Goal: Navigation & Orientation: Understand site structure

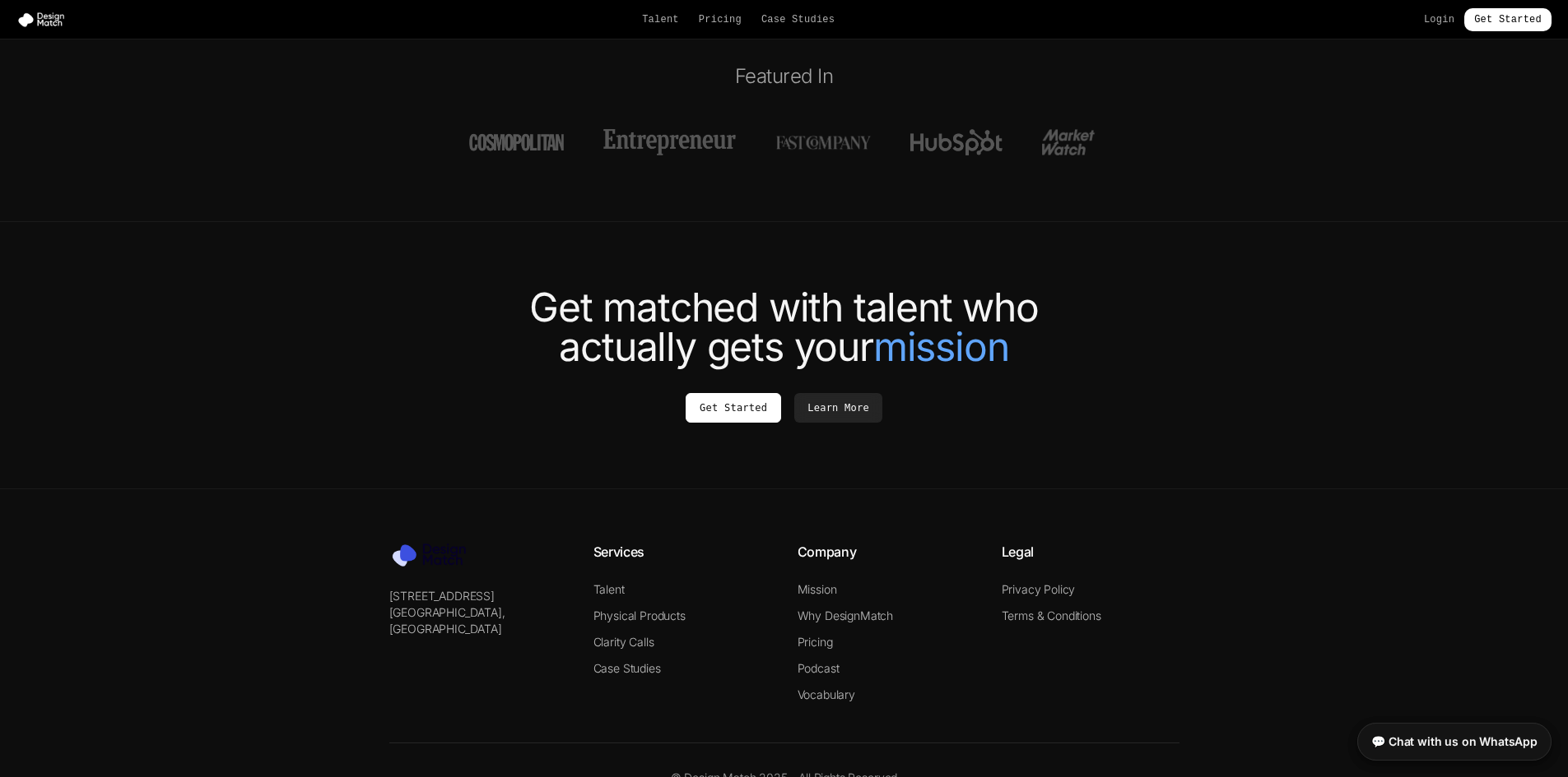
scroll to position [6093, 0]
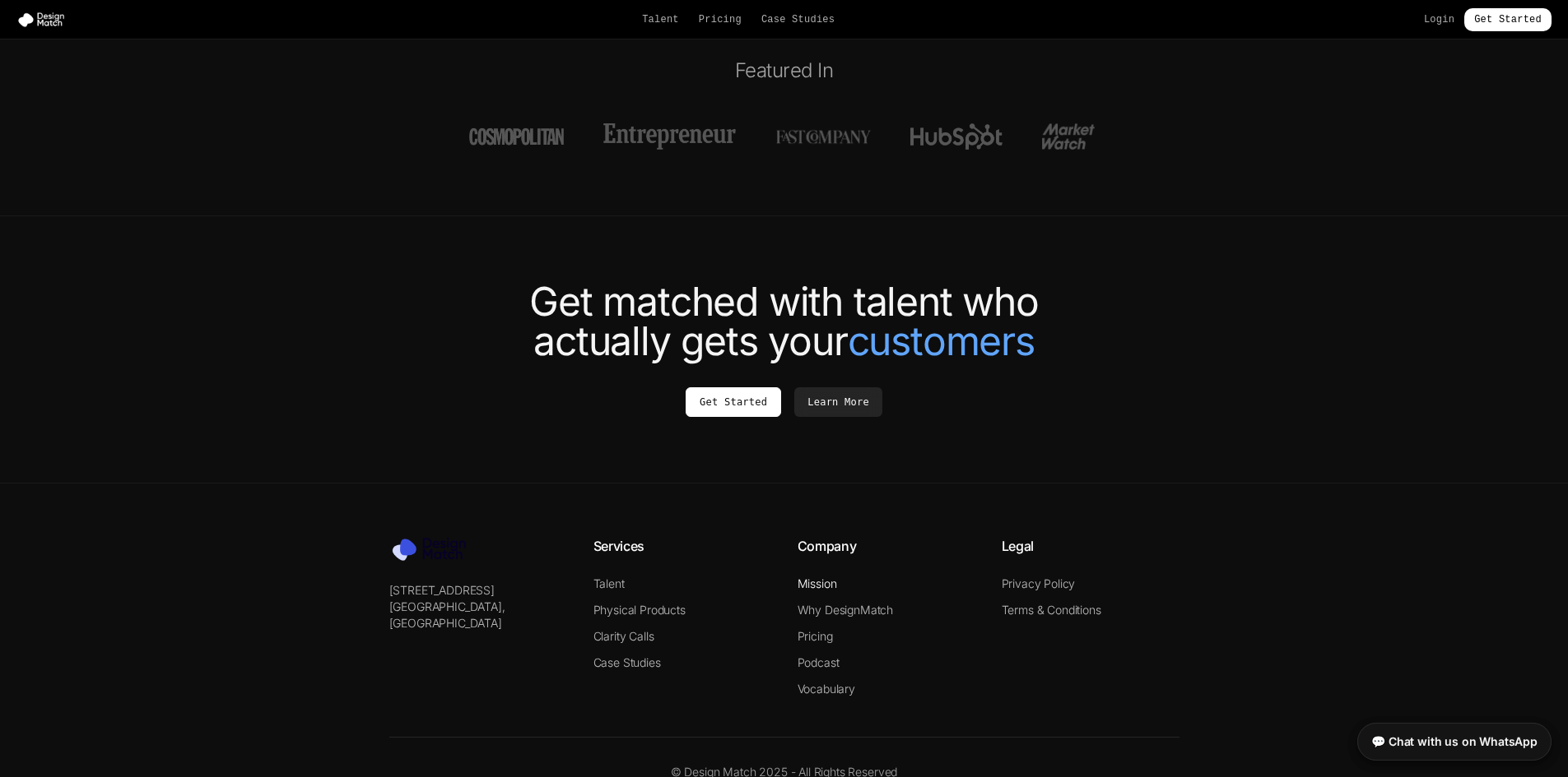
click at [822, 576] on link "Mission" at bounding box center [817, 583] width 40 height 14
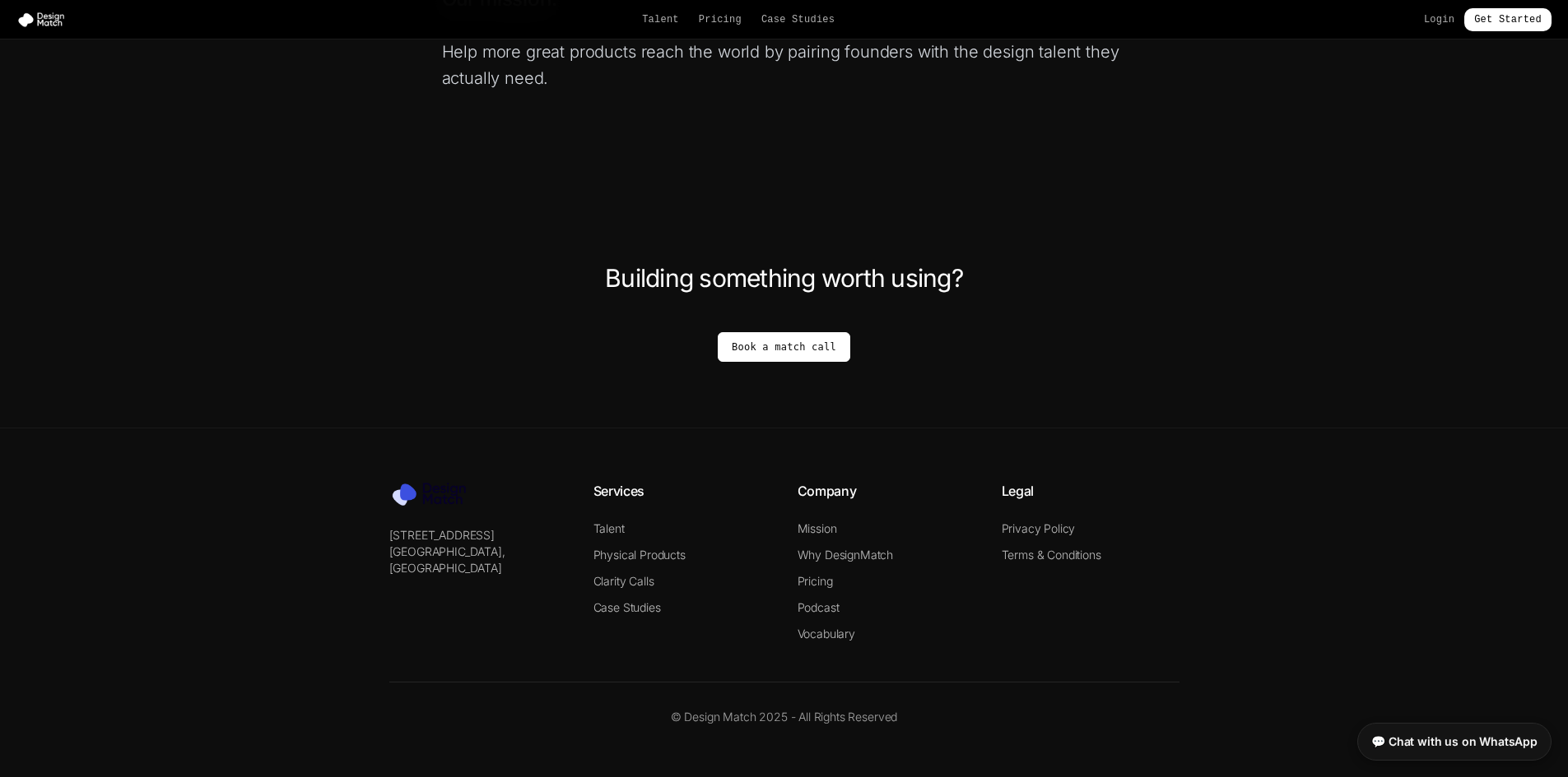
scroll to position [1101, 0]
click at [852, 557] on link "Why DesignMatch" at bounding box center [845, 554] width 96 height 14
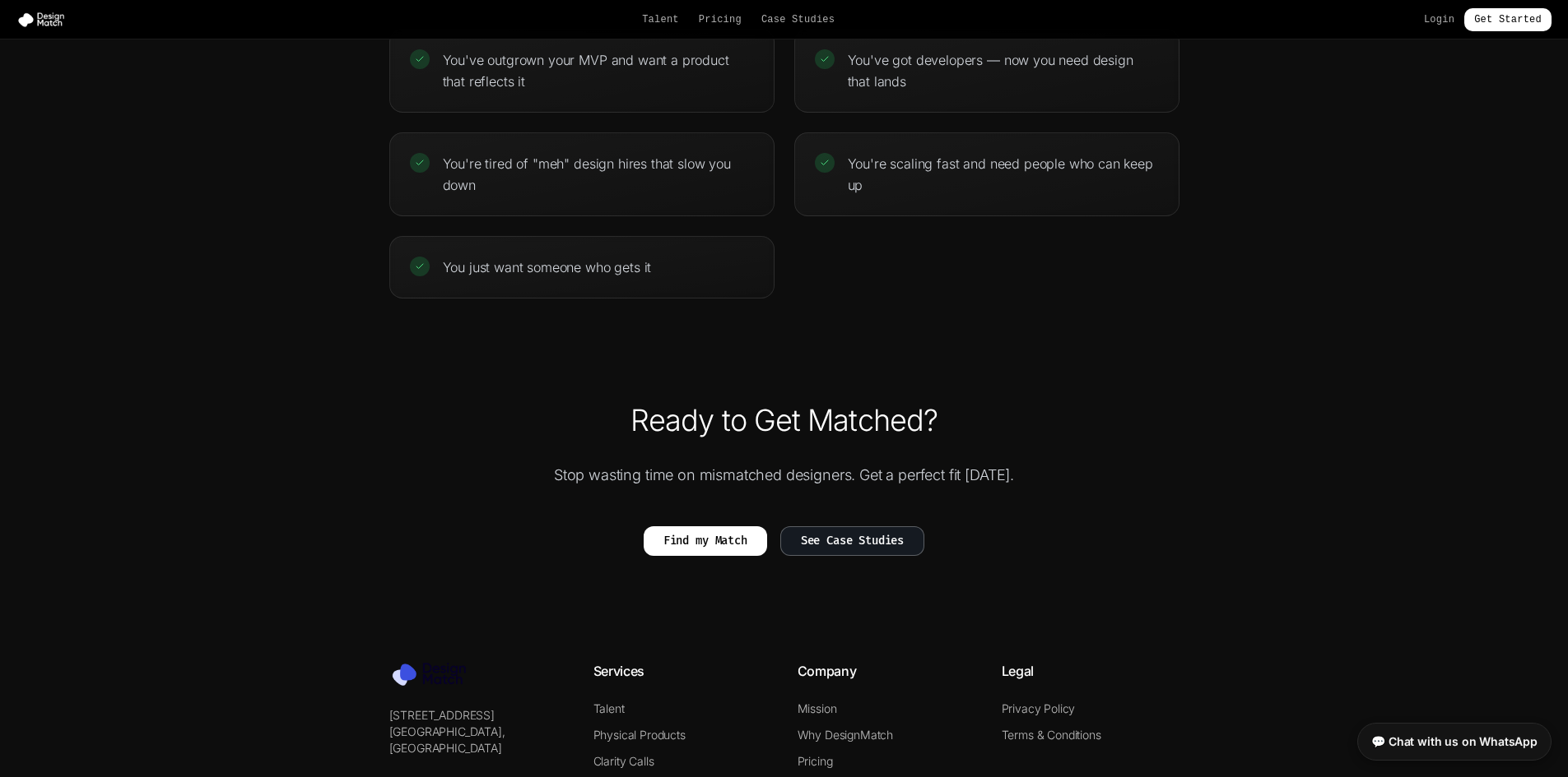
scroll to position [3662, 0]
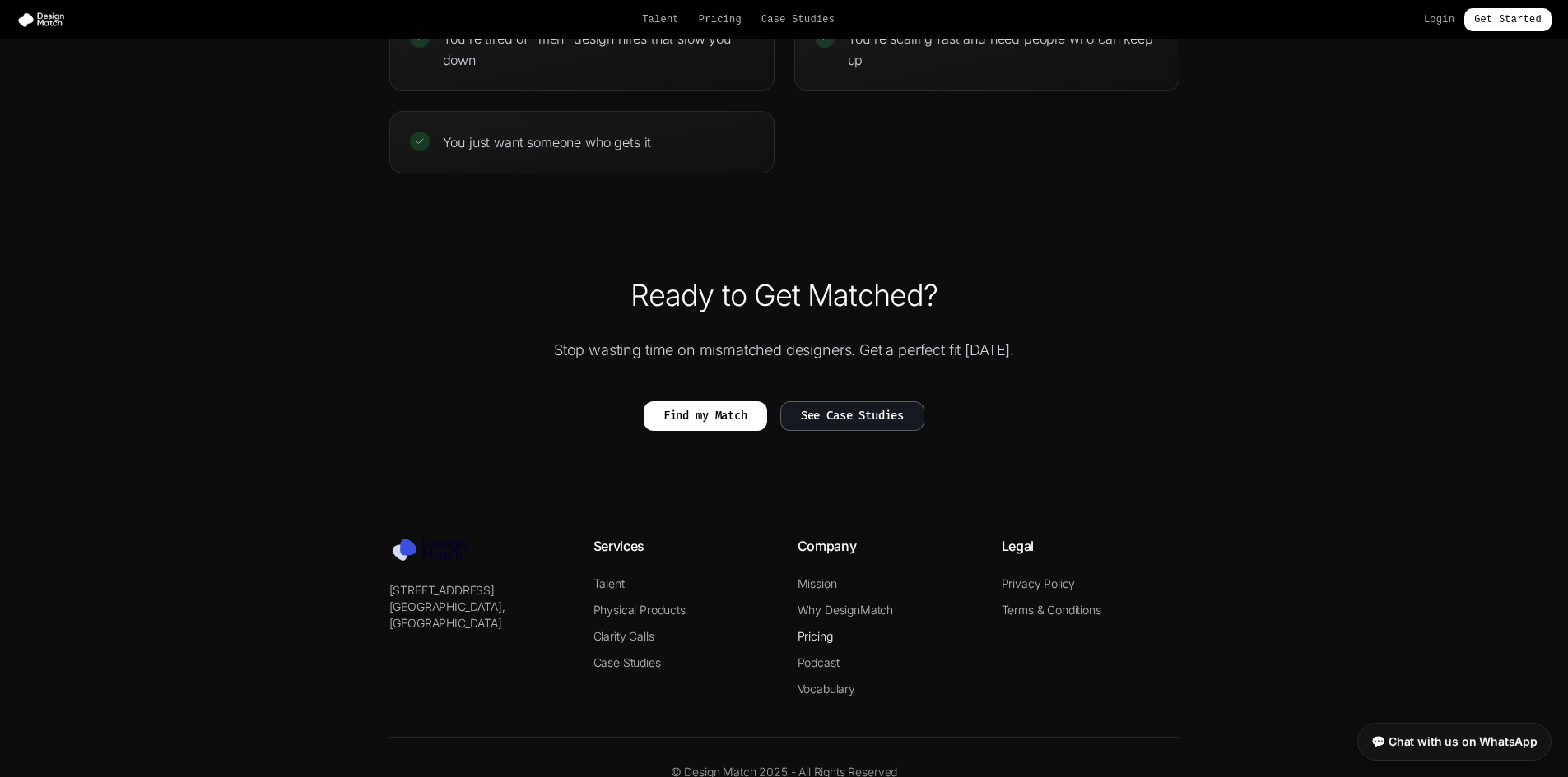
click at [822, 629] on link "Pricing" at bounding box center [814, 635] width 35 height 14
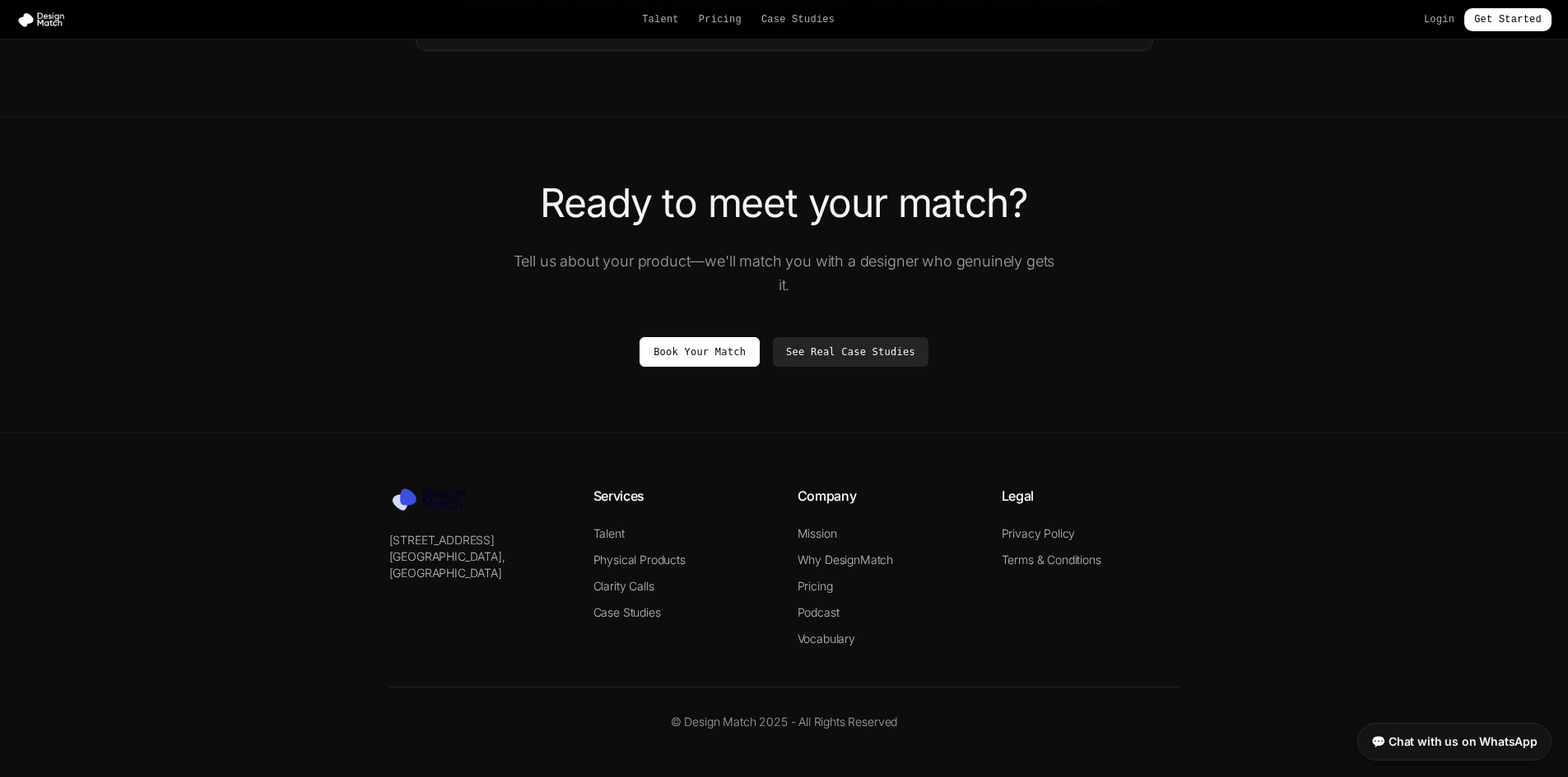
scroll to position [2884, 0]
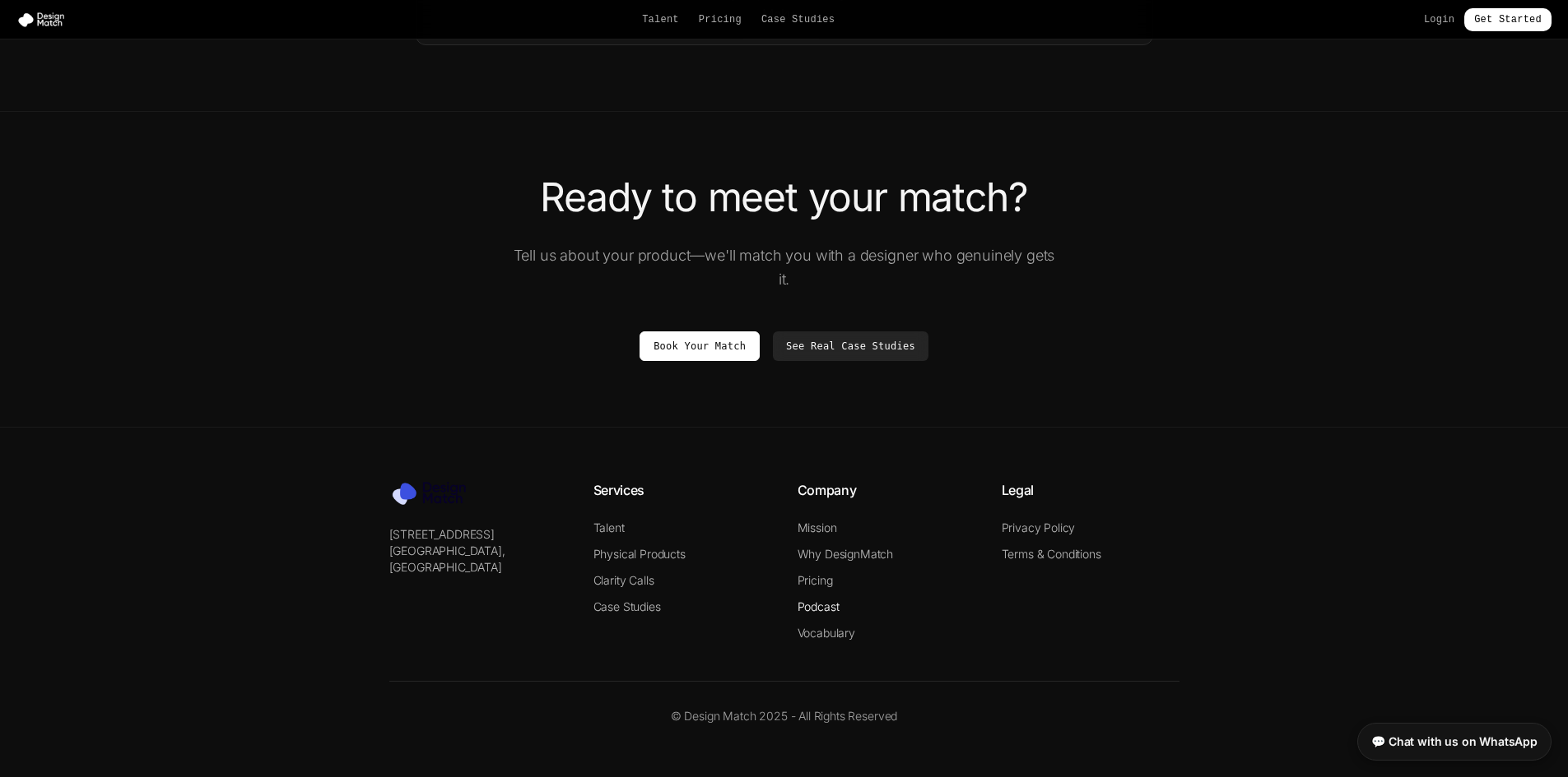
click at [823, 608] on link "Podcast" at bounding box center [818, 606] width 42 height 14
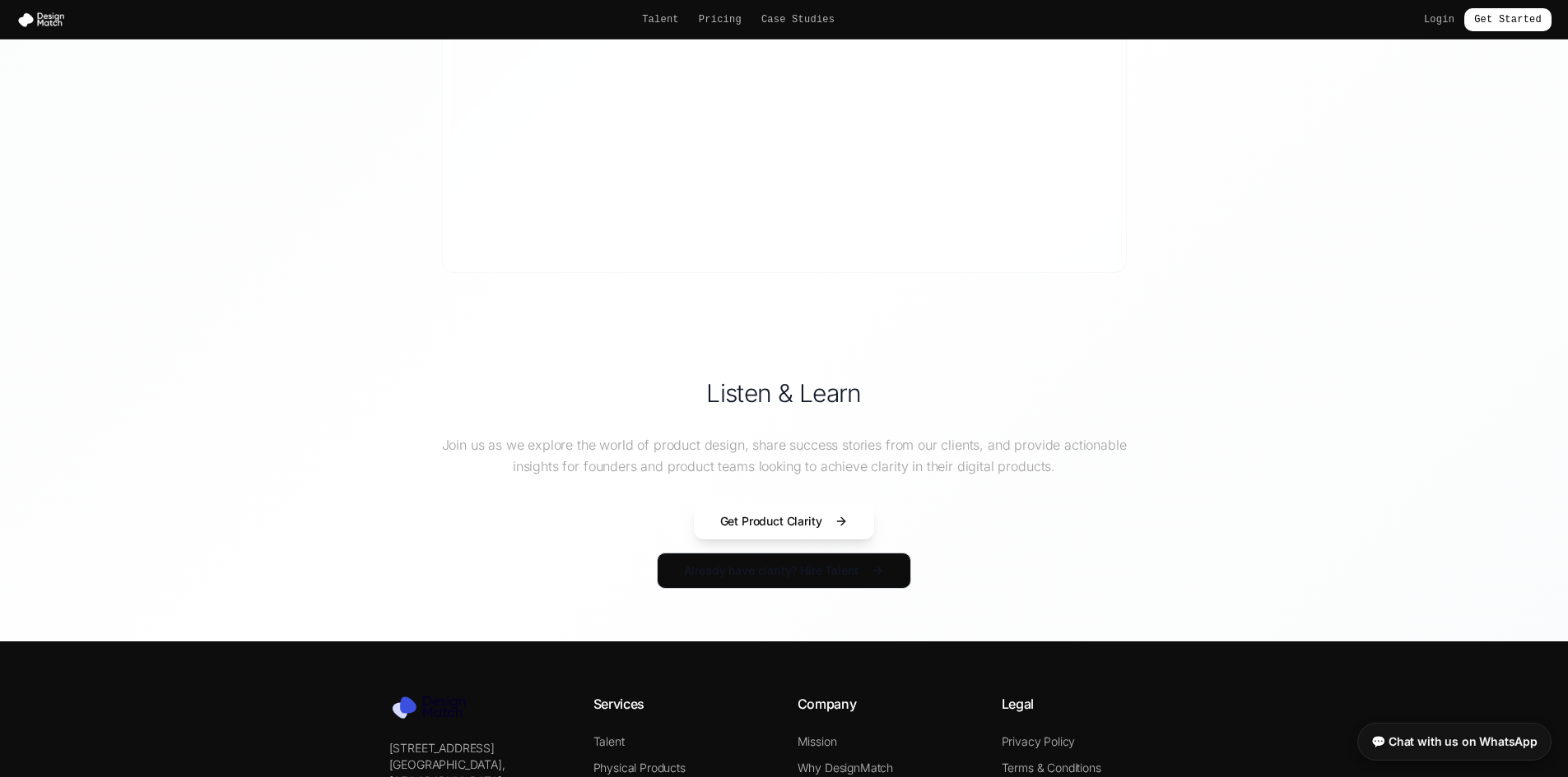
scroll to position [797, 0]
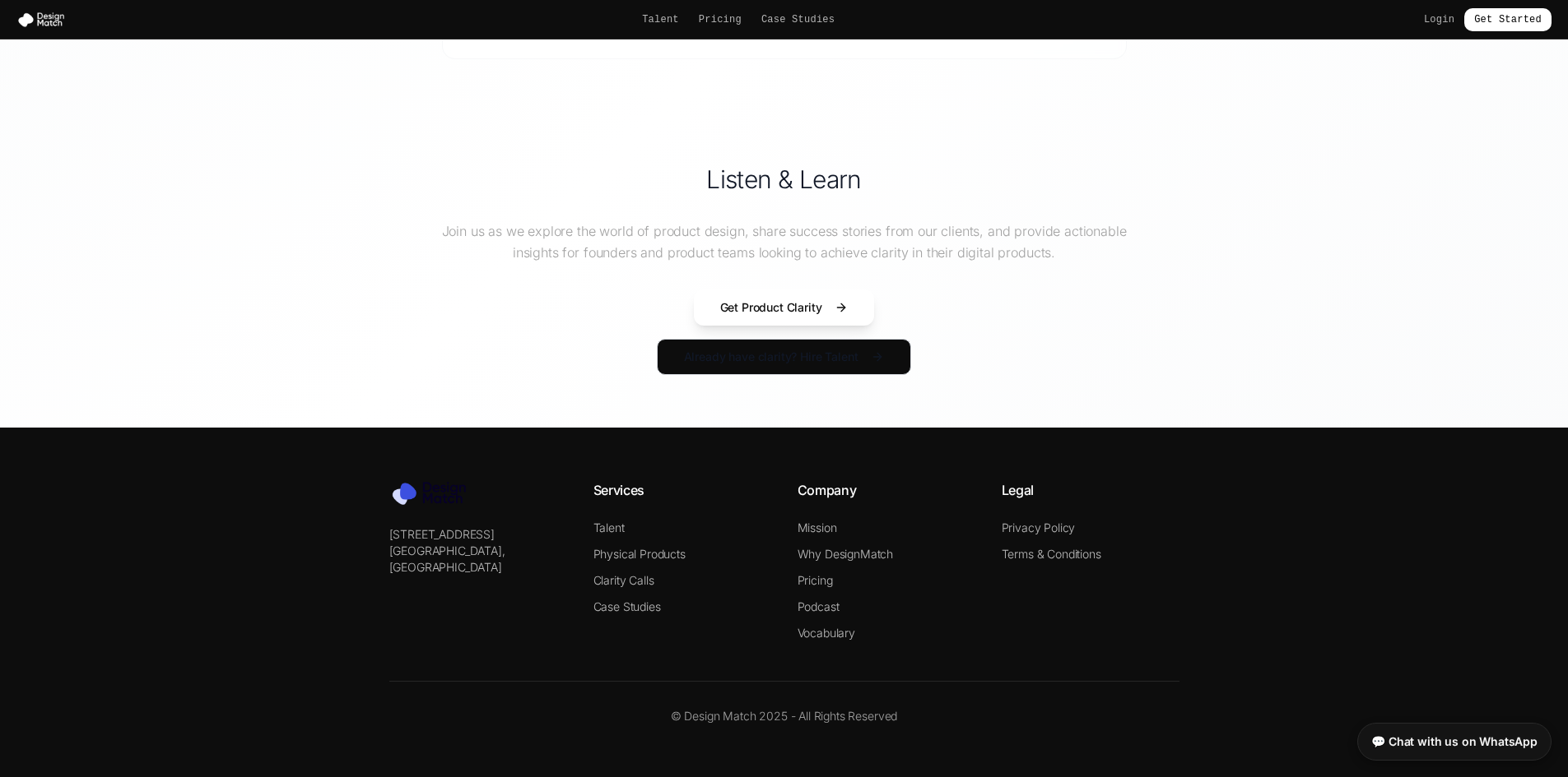
click at [836, 641] on div "[STREET_ADDRESS] Services Talent Physical Products Clarity Calls Case Studies C…" at bounding box center [784, 603] width 842 height 244
click at [841, 634] on link "Vocabulary" at bounding box center [826, 632] width 58 height 14
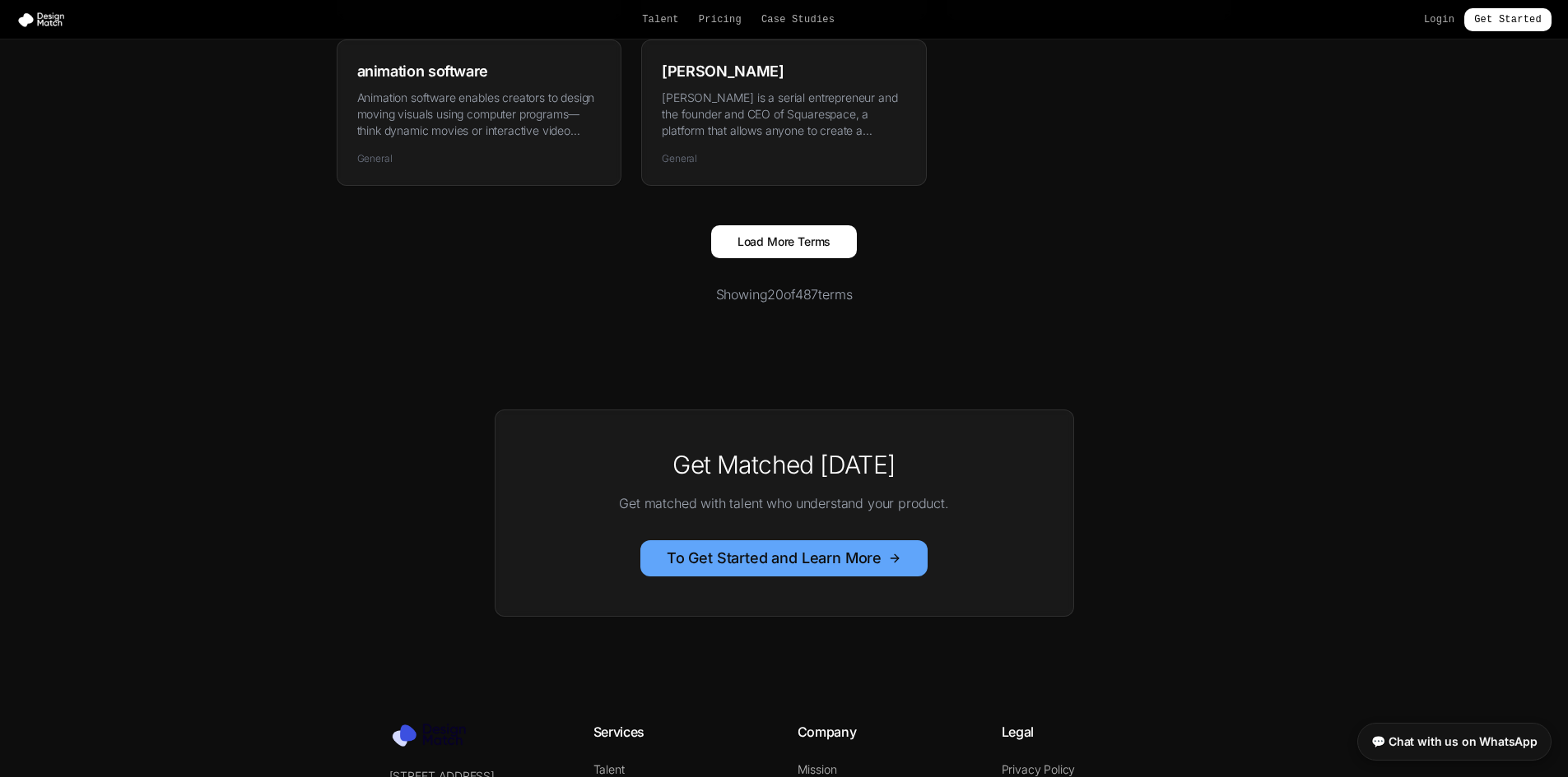
scroll to position [1558, 0]
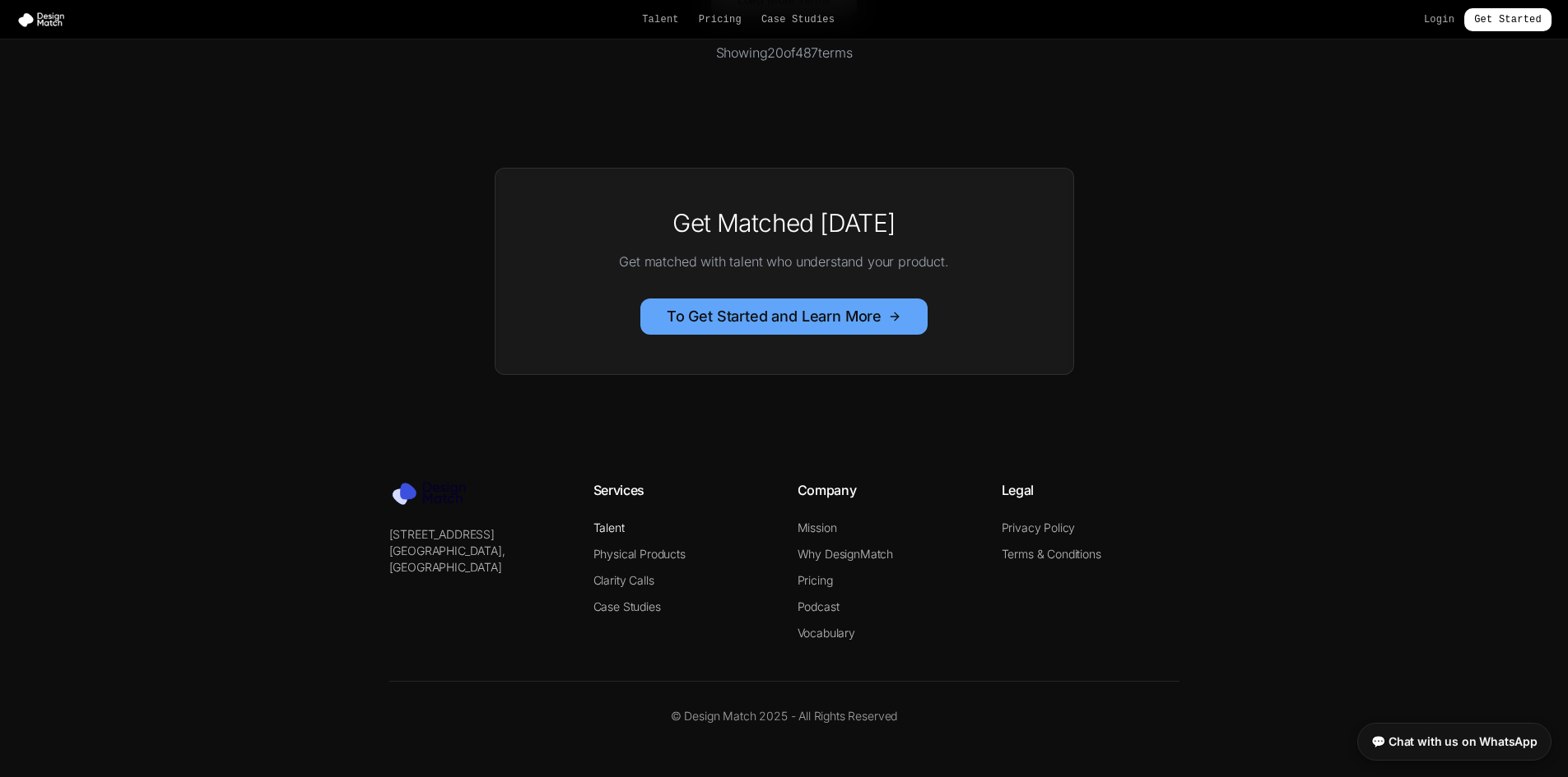
click at [618, 523] on link "Talent" at bounding box center [609, 528] width 31 height 14
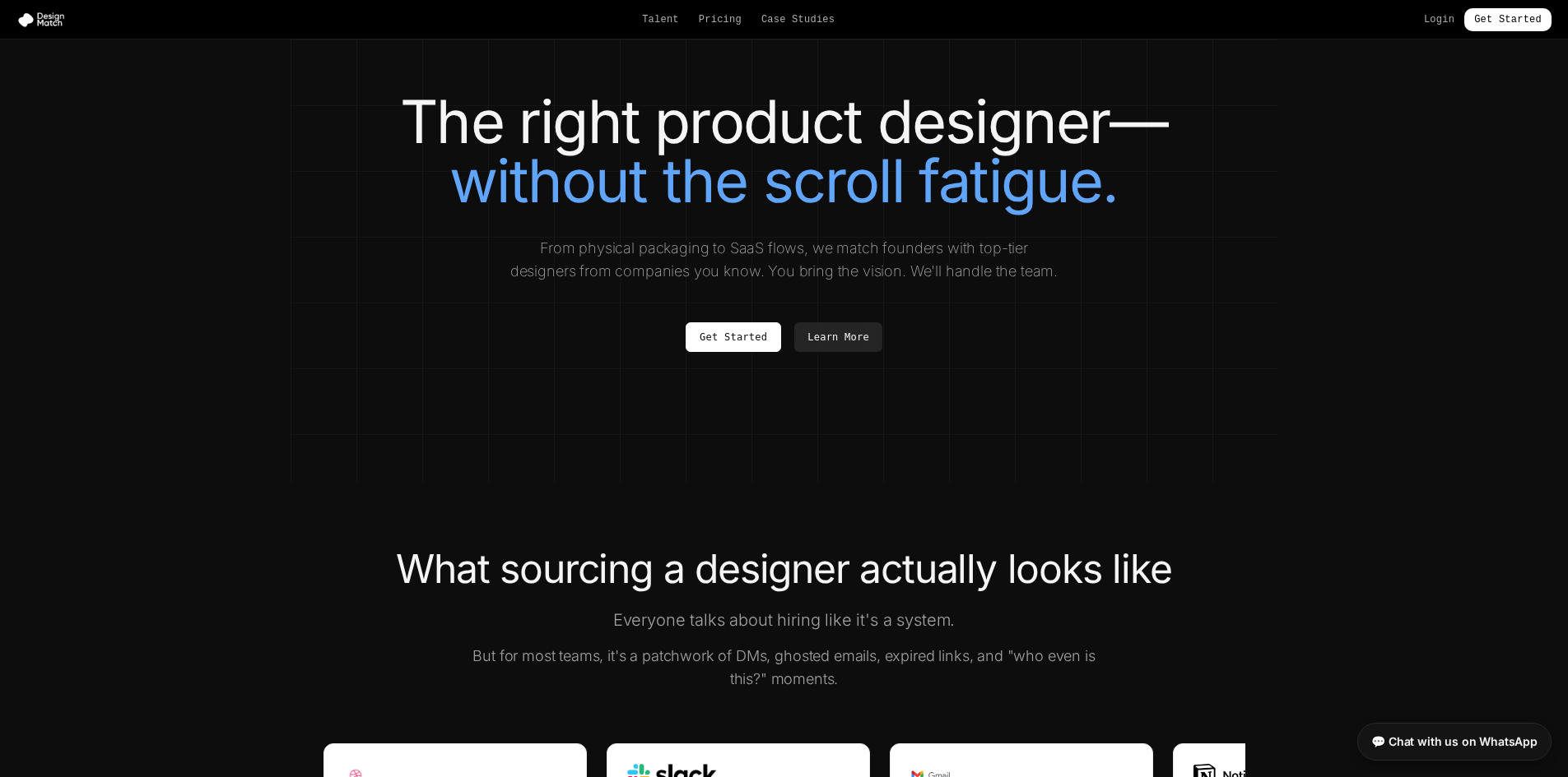
click at [1480, 731] on link "💬 Chat with us on WhatsApp" at bounding box center [1454, 738] width 194 height 38
click at [49, 26] on img at bounding box center [44, 20] width 56 height 16
